Goal: Find specific page/section: Find specific page/section

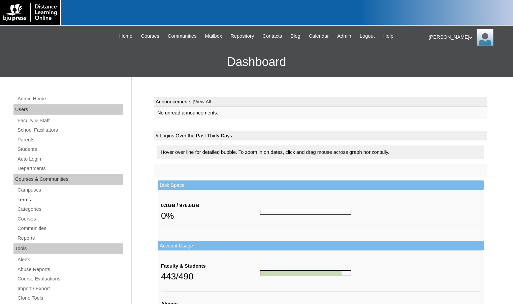
click at [34, 202] on link "Terms" at bounding box center [70, 200] width 106 height 8
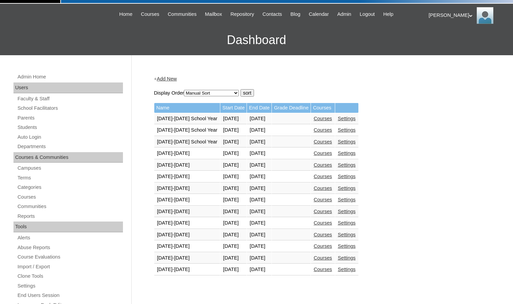
scroll to position [34, 0]
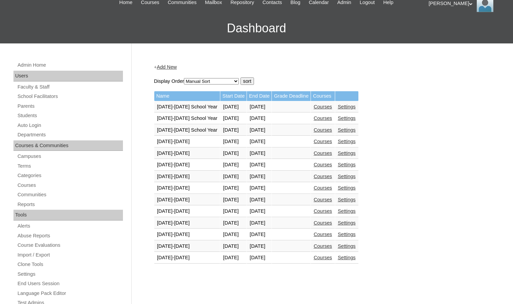
click at [329, 256] on link "Courses" at bounding box center [322, 257] width 19 height 5
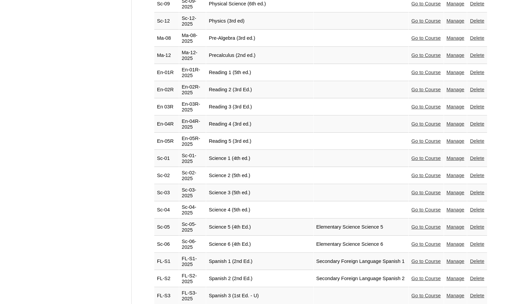
scroll to position [1374, 0]
